Goal: Information Seeking & Learning: Learn about a topic

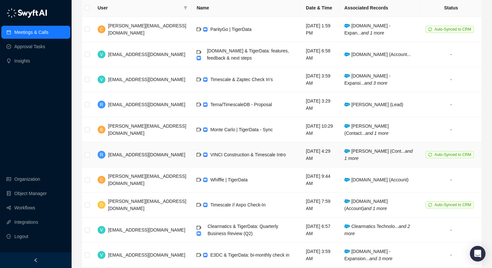
scroll to position [127, 0]
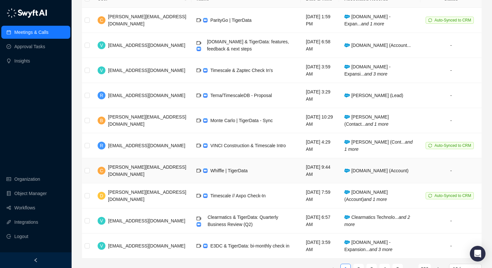
click at [210, 168] on span "Whiffle | TigerData" at bounding box center [228, 170] width 37 height 5
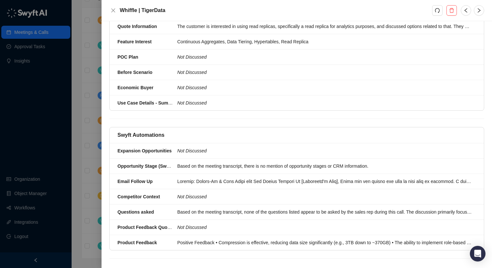
scroll to position [448, 0]
click at [181, 178] on div at bounding box center [324, 181] width 295 height 7
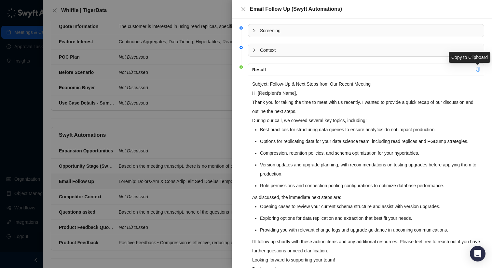
click at [477, 70] on icon "copy" at bounding box center [478, 69] width 4 height 5
click at [244, 9] on icon "close" at bounding box center [244, 9] width 4 height 4
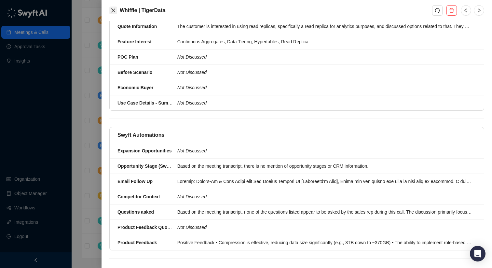
click at [114, 12] on icon "close" at bounding box center [113, 10] width 5 height 5
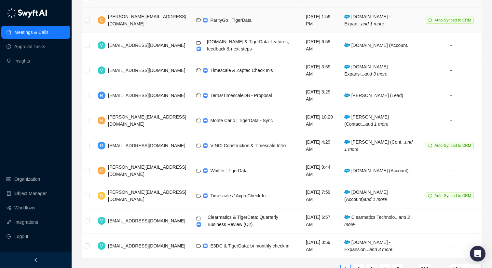
click at [114, 14] on span "[PERSON_NAME][EMAIL_ADDRESS][DOMAIN_NAME]" at bounding box center [147, 20] width 78 height 12
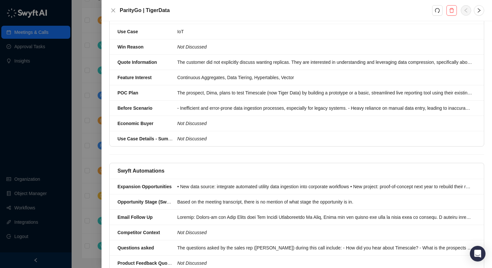
scroll to position [464, 0]
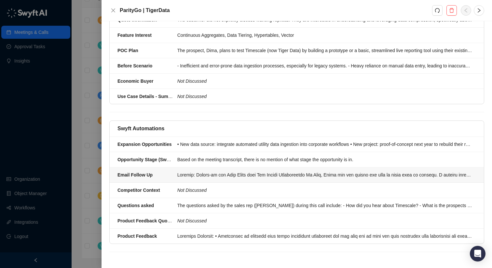
click at [243, 177] on div at bounding box center [324, 174] width 295 height 7
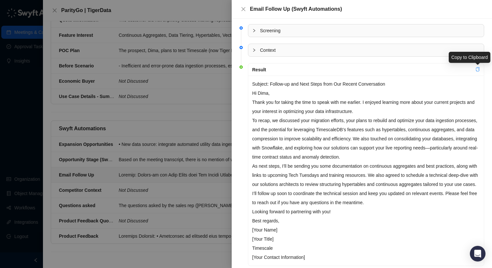
click at [478, 69] on icon "copy" at bounding box center [478, 69] width 5 height 5
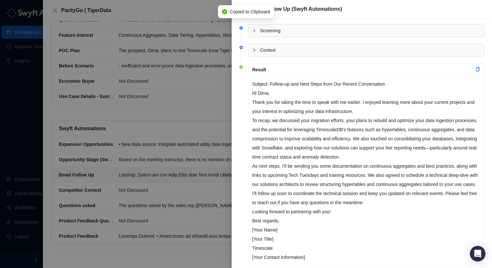
click at [240, 1] on div "Email Follow Up (Swyft Automations)" at bounding box center [362, 9] width 260 height 19
